Goal: Task Accomplishment & Management: Complete application form

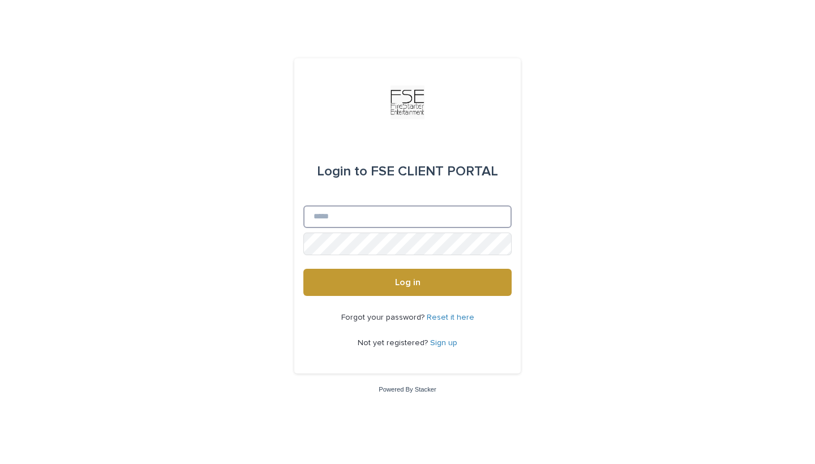
type input "**********"
click at [407, 283] on button "Log in" at bounding box center [407, 282] width 208 height 27
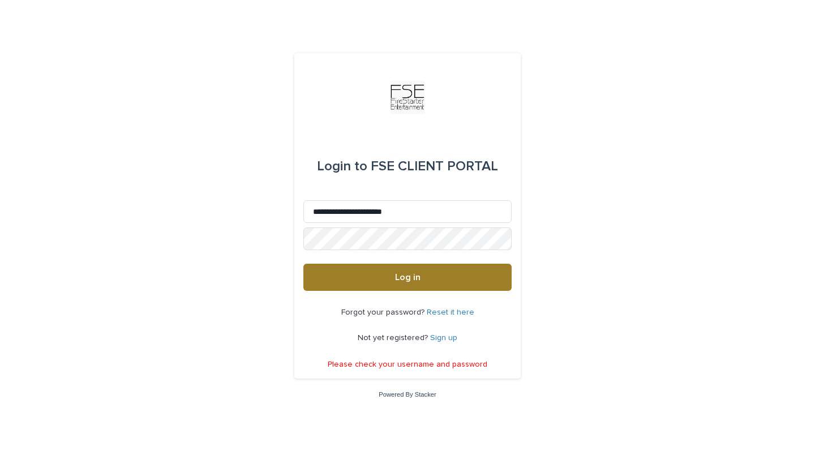
click at [424, 284] on button "Log in" at bounding box center [407, 277] width 208 height 27
click at [488, 287] on button "Log in" at bounding box center [407, 277] width 208 height 27
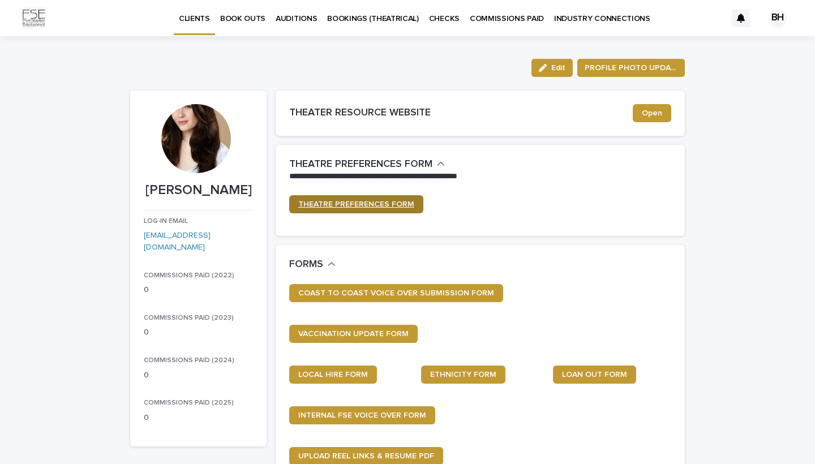
click at [407, 206] on span "THEATRE PREFERENCES FORM" at bounding box center [356, 204] width 116 height 8
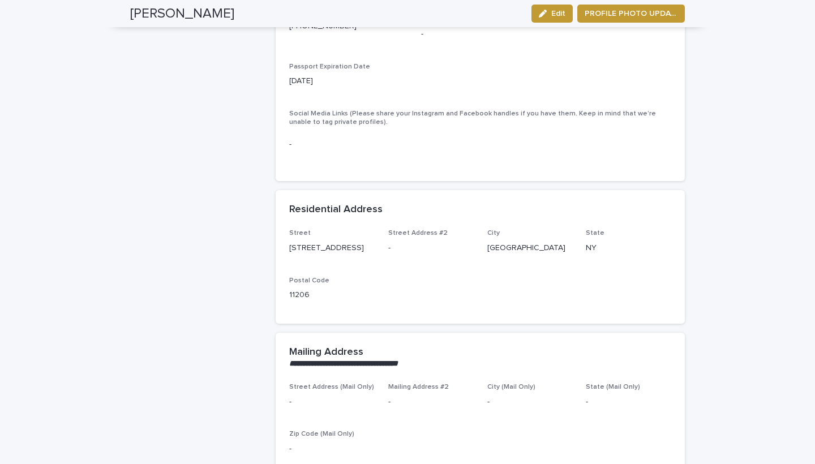
scroll to position [651, 0]
